Goal: Task Accomplishment & Management: Manage account settings

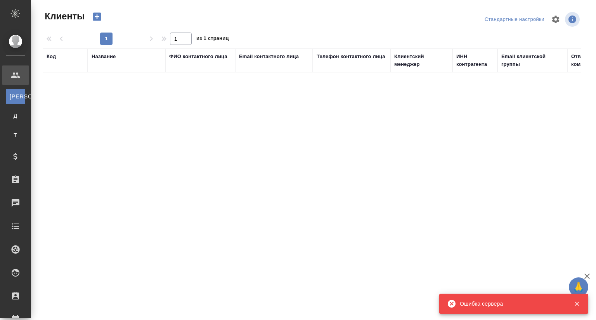
select select "RU"
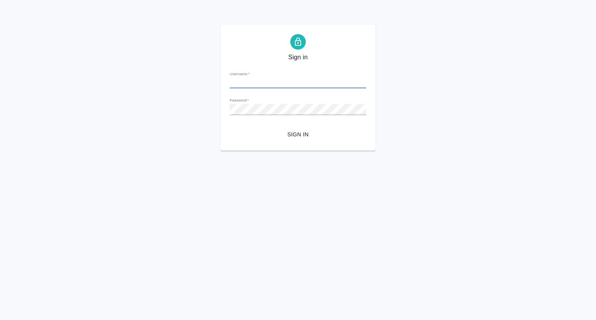
type input "p.seitov@awatera.com"
click at [306, 131] on span "Sign in" at bounding box center [298, 135] width 124 height 10
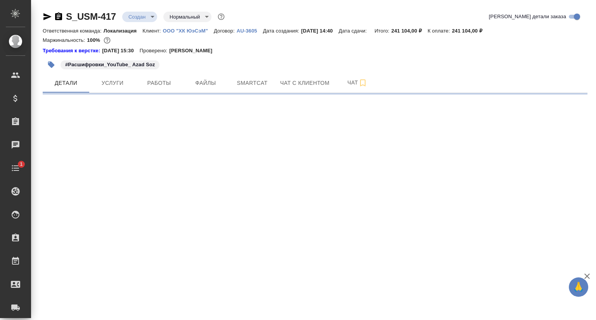
select select "RU"
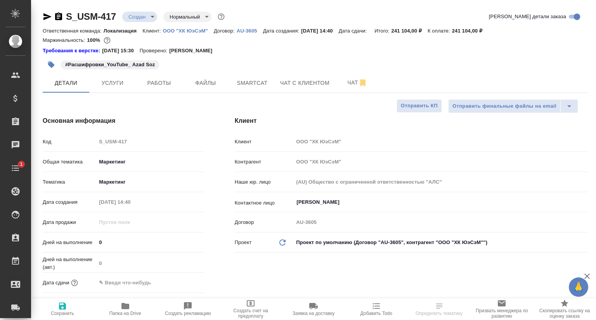
type textarea "x"
type input "[PERSON_NAME]"
